Goal: Check status: Check status

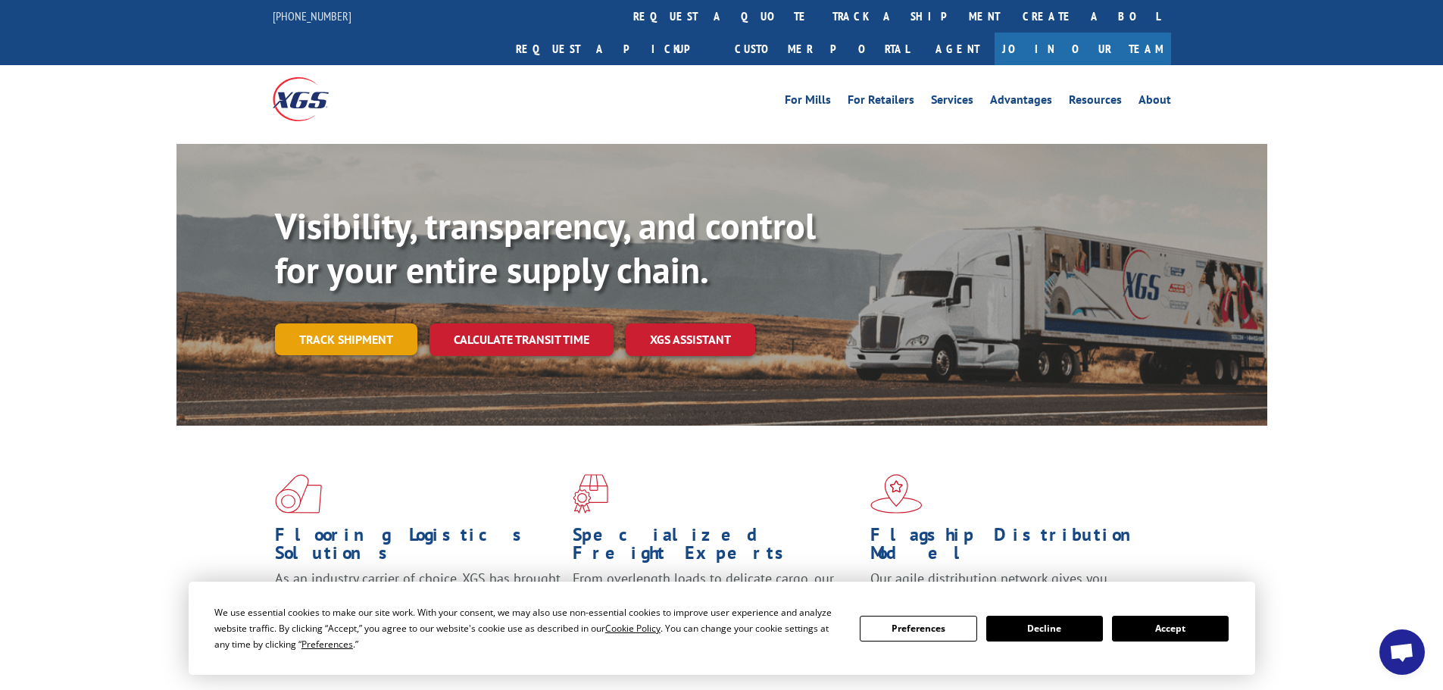
click at [368, 323] on link "Track shipment" at bounding box center [346, 339] width 142 height 32
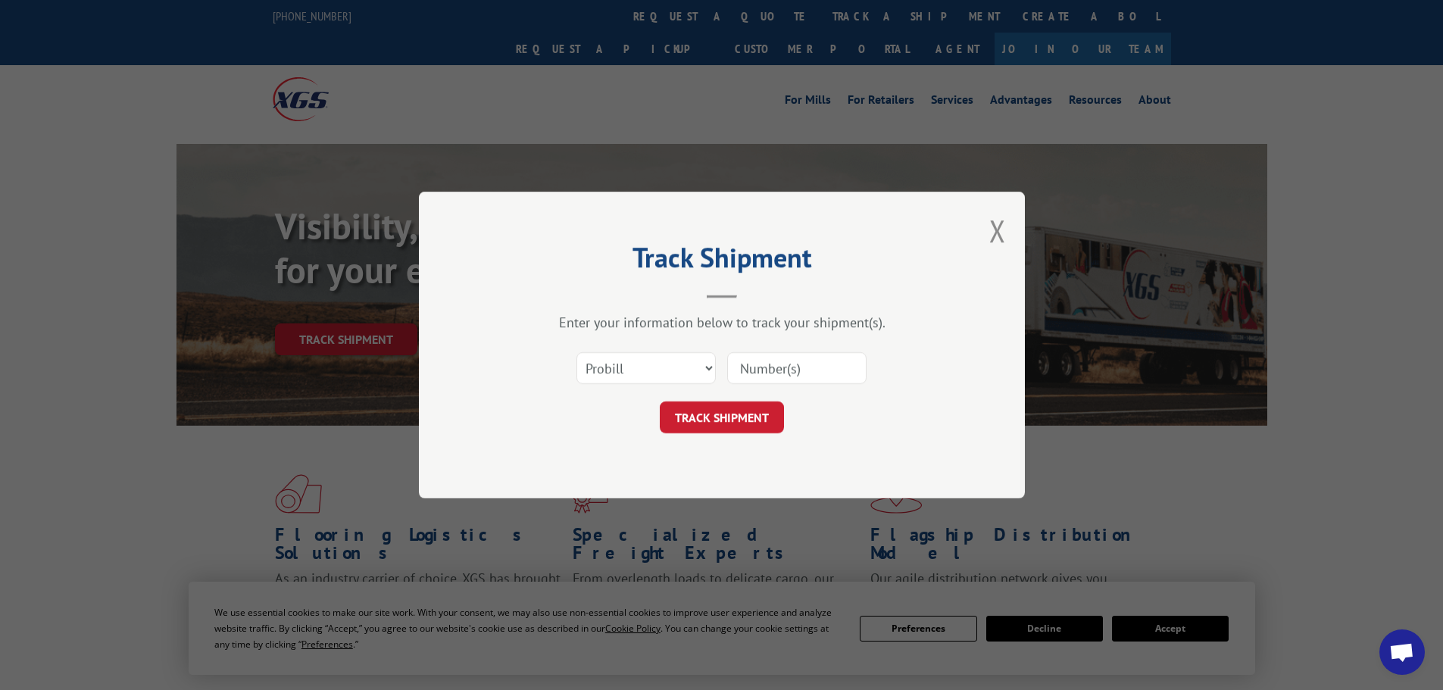
click at [833, 373] on input at bounding box center [796, 368] width 139 height 32
paste input "17235269BOL"
type input "17235269BOL"
click at [727, 420] on button "TRACK SHIPMENT" at bounding box center [722, 418] width 124 height 32
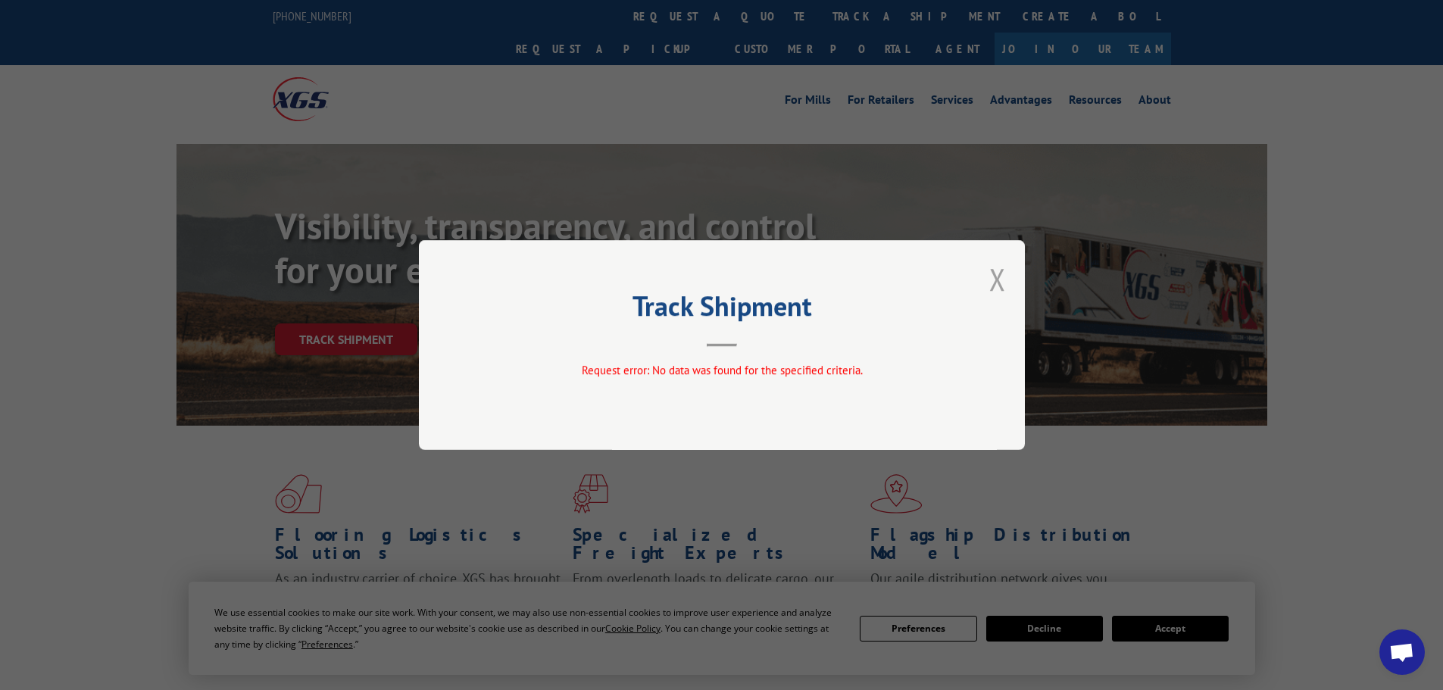
click at [998, 282] on button "Close modal" at bounding box center [997, 279] width 17 height 40
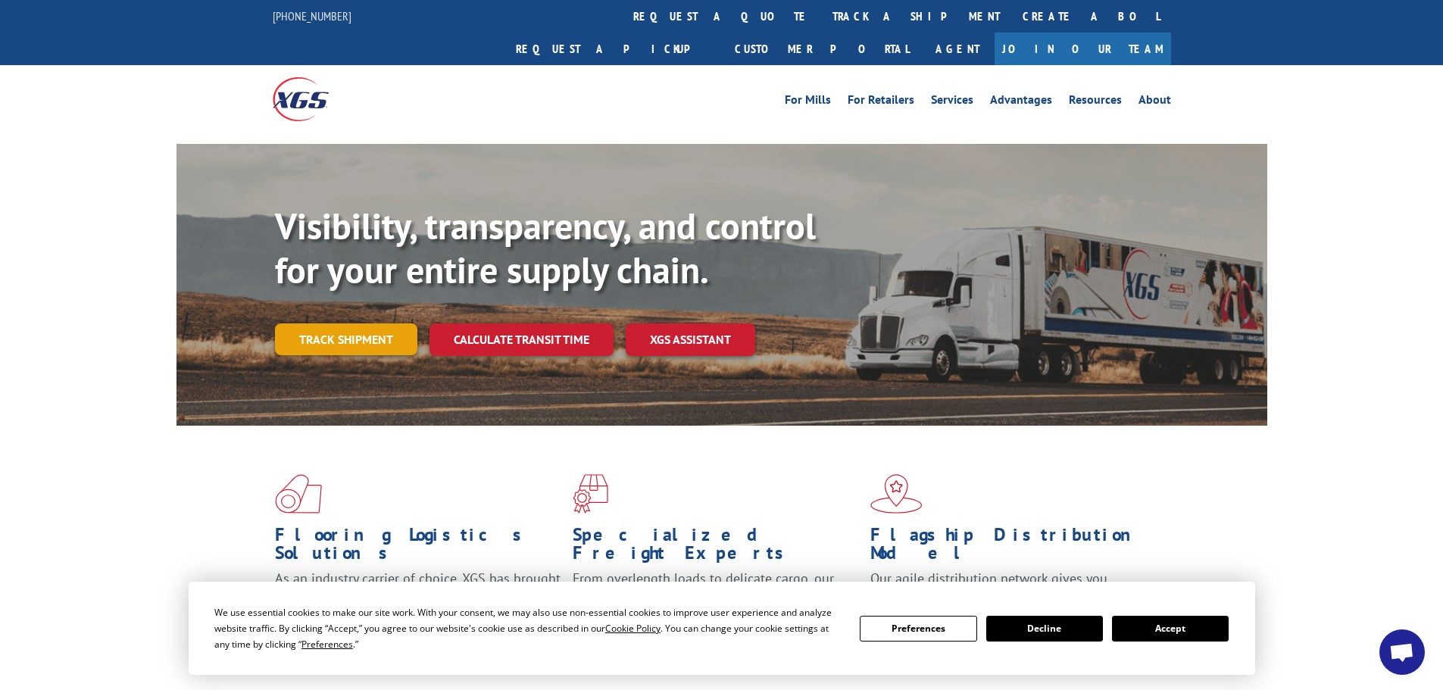
click at [362, 323] on link "Track shipment" at bounding box center [346, 339] width 142 height 32
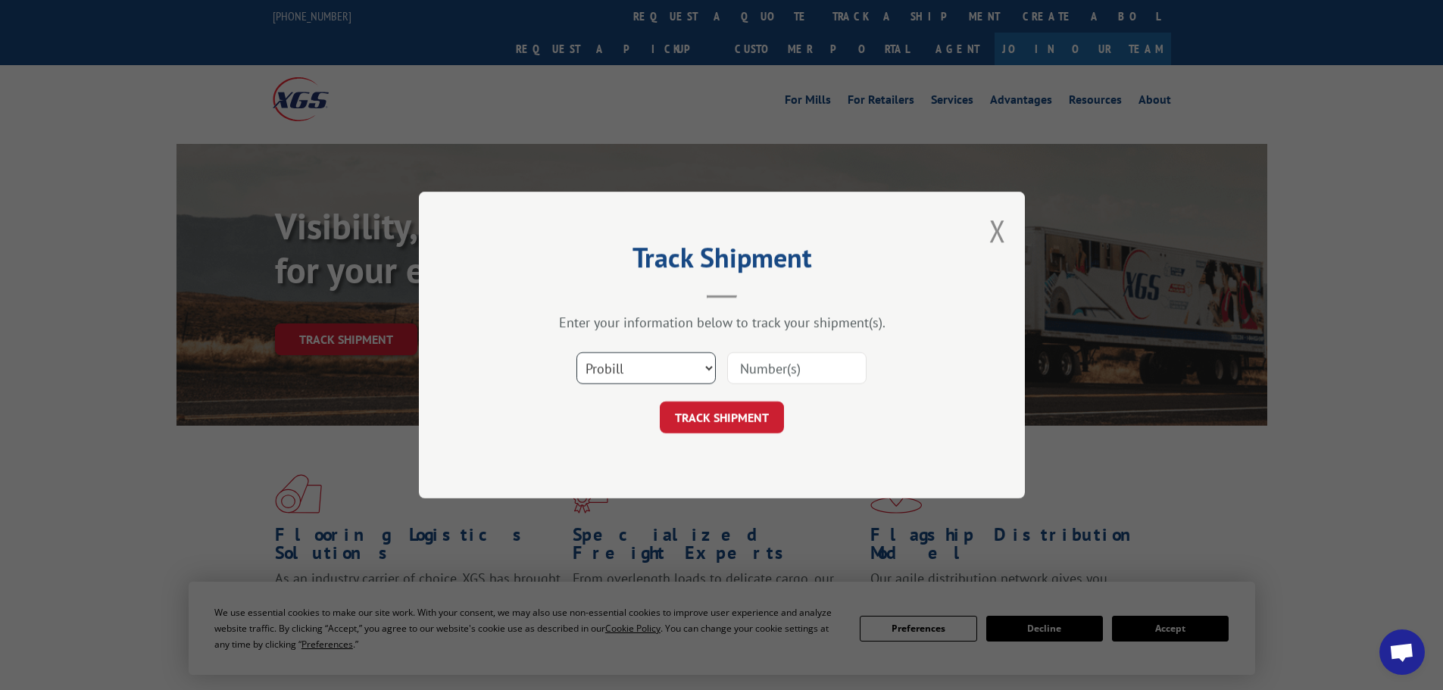
click at [647, 368] on select "Select category... Probill BOL PO" at bounding box center [646, 368] width 139 height 32
select select "bol"
click at [577, 352] on select "Select category... Probill BOL PO" at bounding box center [646, 368] width 139 height 32
click at [807, 367] on input at bounding box center [796, 368] width 139 height 32
paste input "17235269BOL"
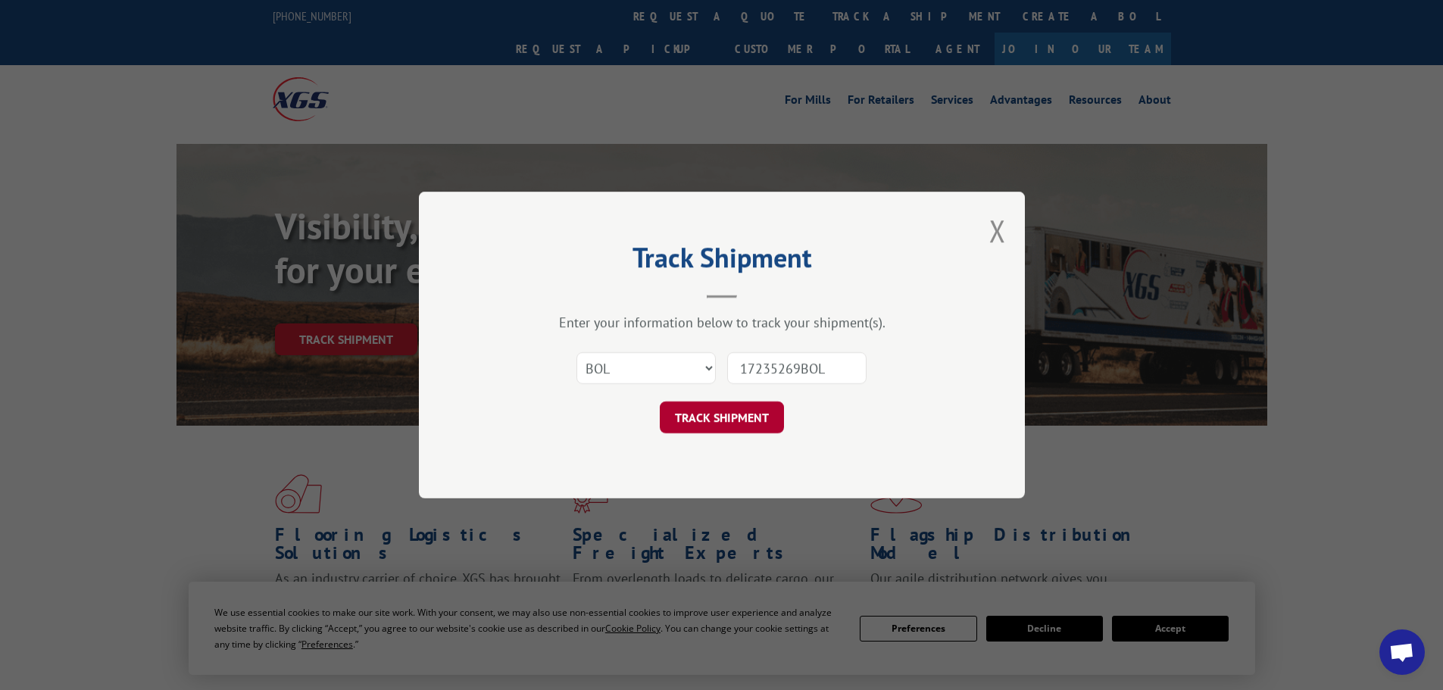
type input "17235269BOL"
click at [736, 420] on button "TRACK SHIPMENT" at bounding box center [722, 418] width 124 height 32
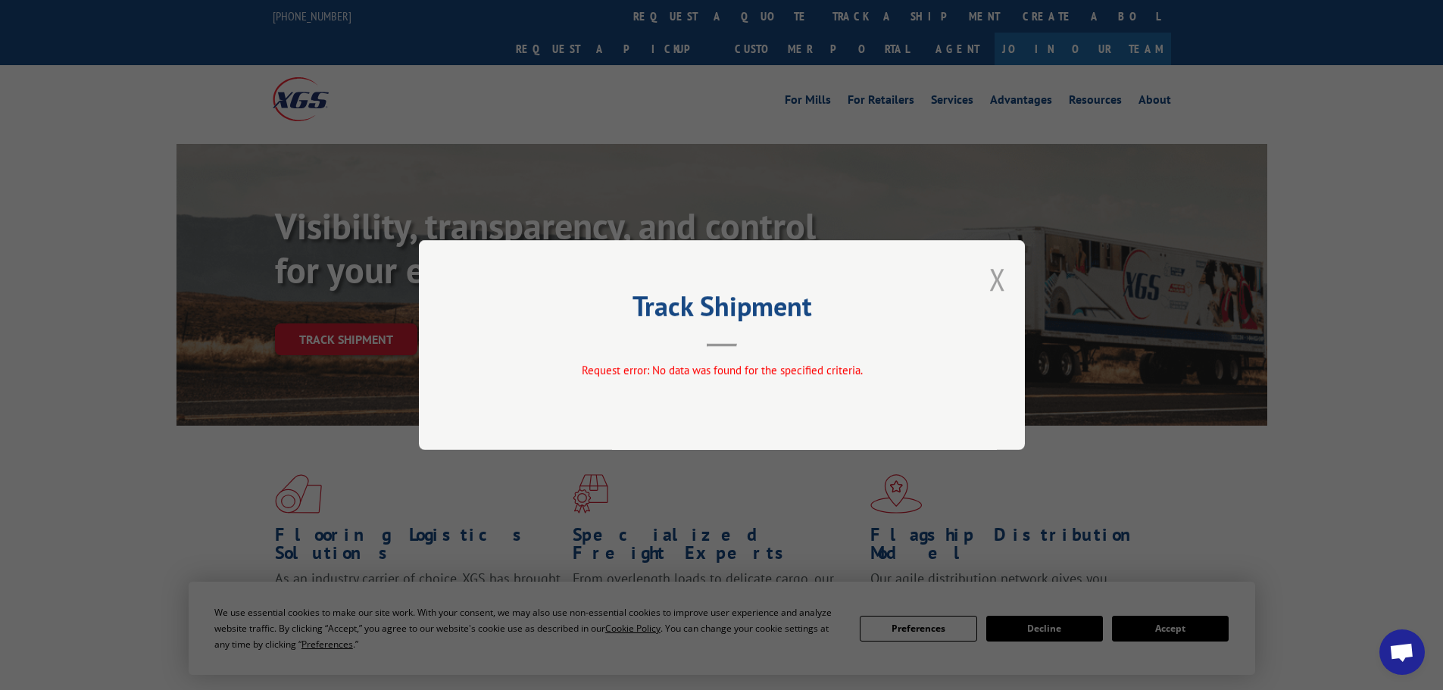
click at [999, 279] on button "Close modal" at bounding box center [997, 279] width 17 height 40
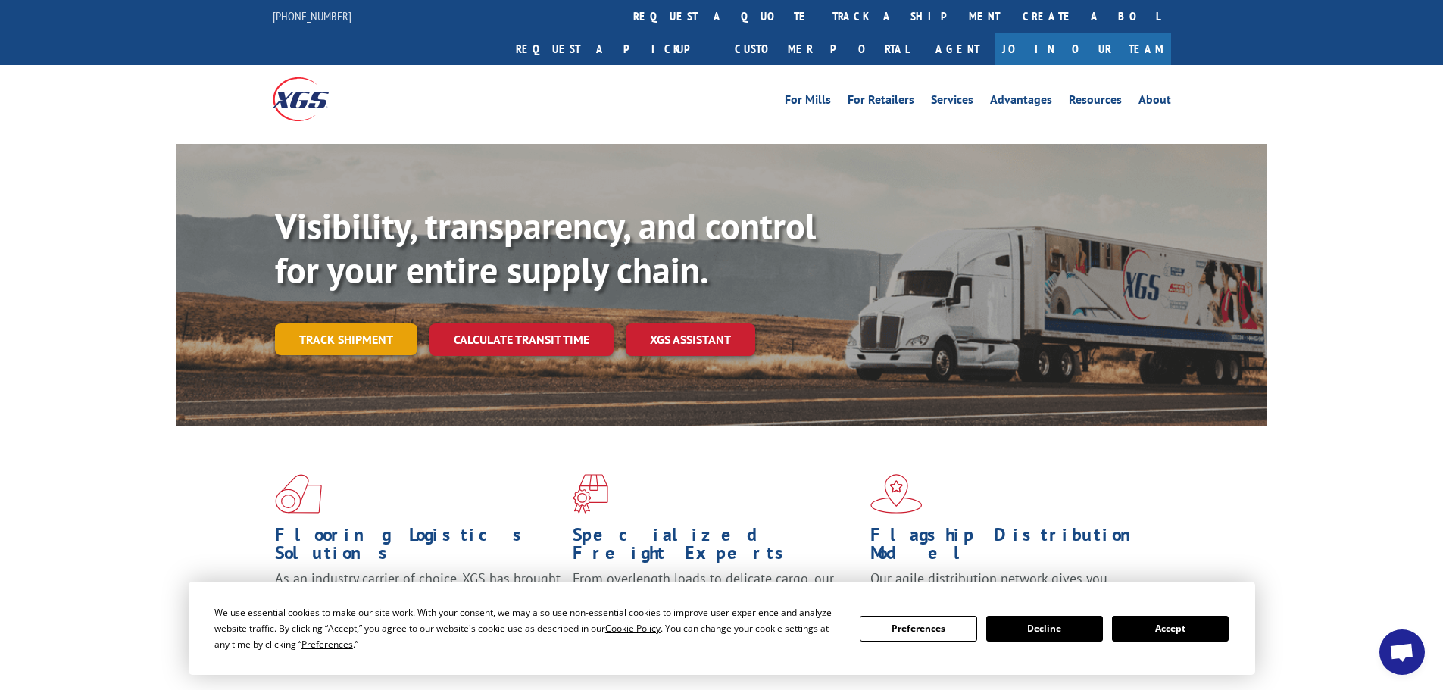
click at [352, 323] on link "Track shipment" at bounding box center [346, 339] width 142 height 32
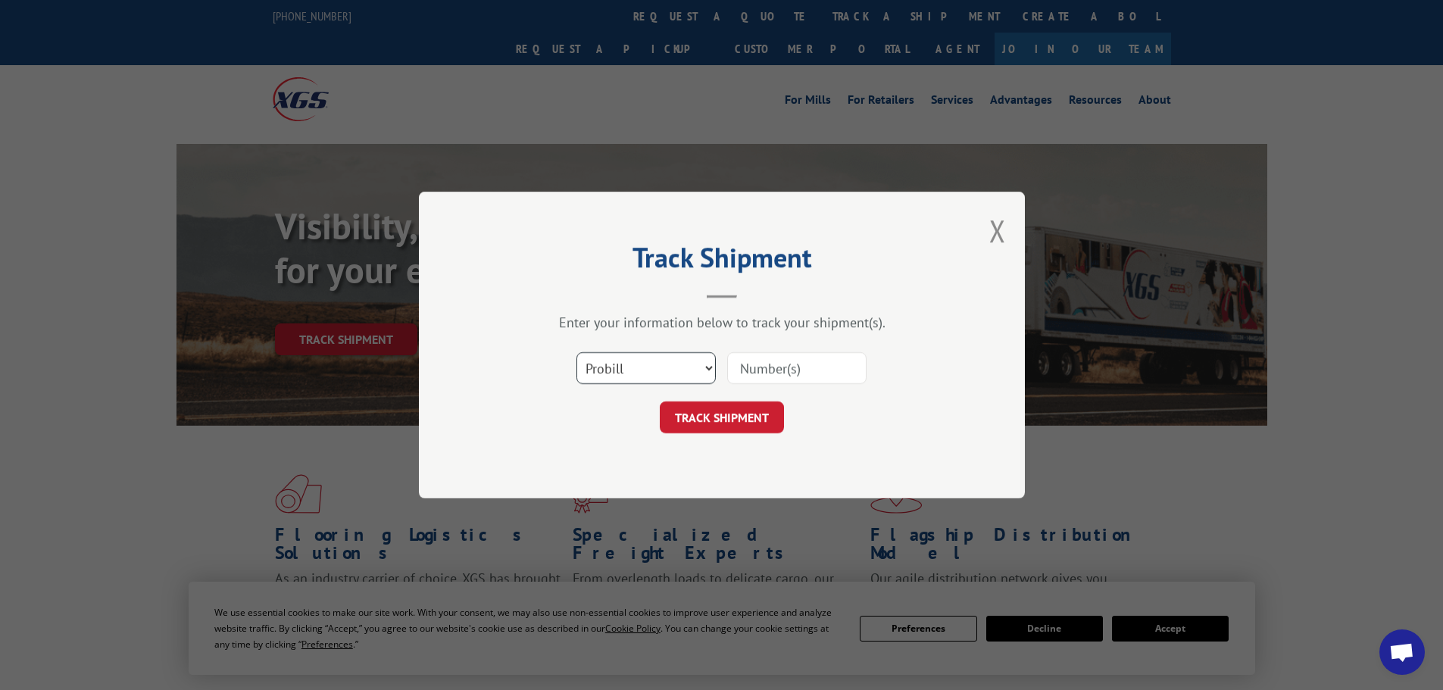
click at [664, 365] on select "Select category... Probill BOL PO" at bounding box center [646, 368] width 139 height 32
select select "po"
click at [577, 352] on select "Select category... Probill BOL PO" at bounding box center [646, 368] width 139 height 32
click at [792, 363] on input at bounding box center [796, 368] width 139 height 32
paste input "17235269BOL"
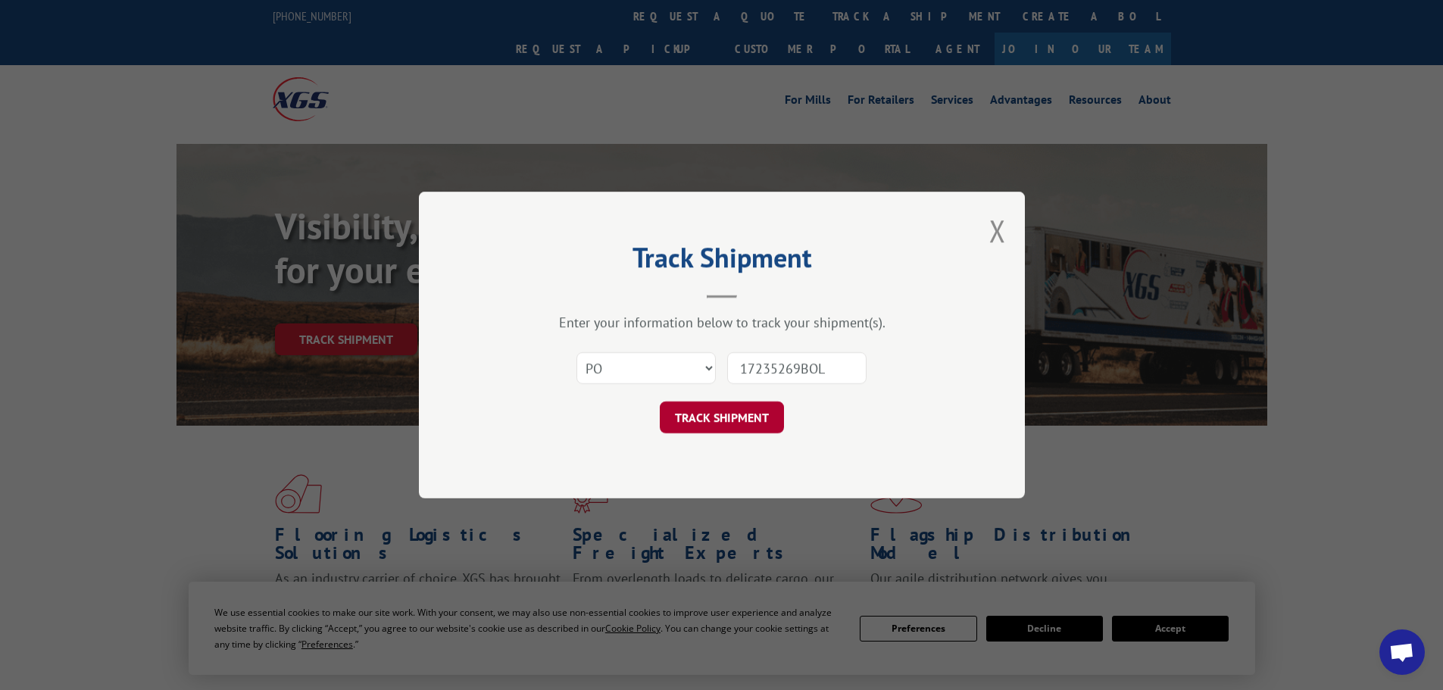
type input "17235269BOL"
click at [758, 411] on button "TRACK SHIPMENT" at bounding box center [722, 418] width 124 height 32
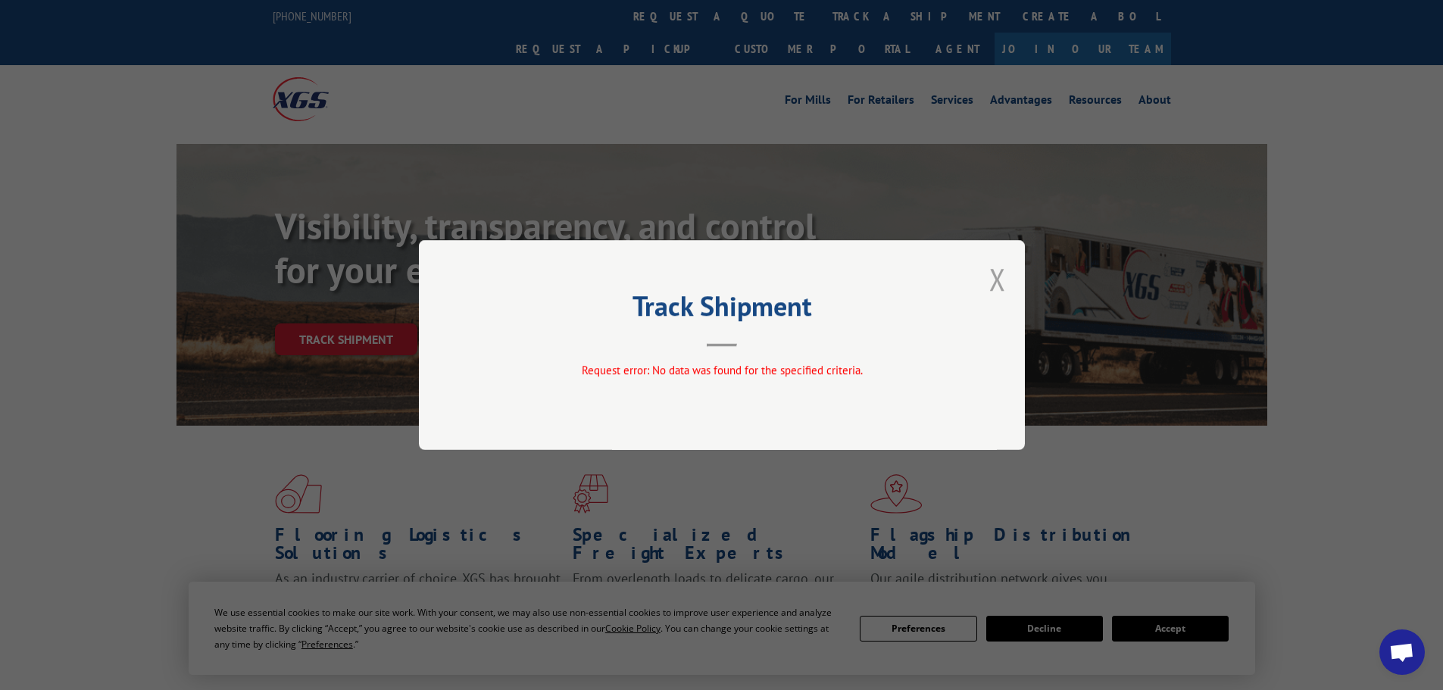
click at [1002, 283] on button "Close modal" at bounding box center [997, 279] width 17 height 40
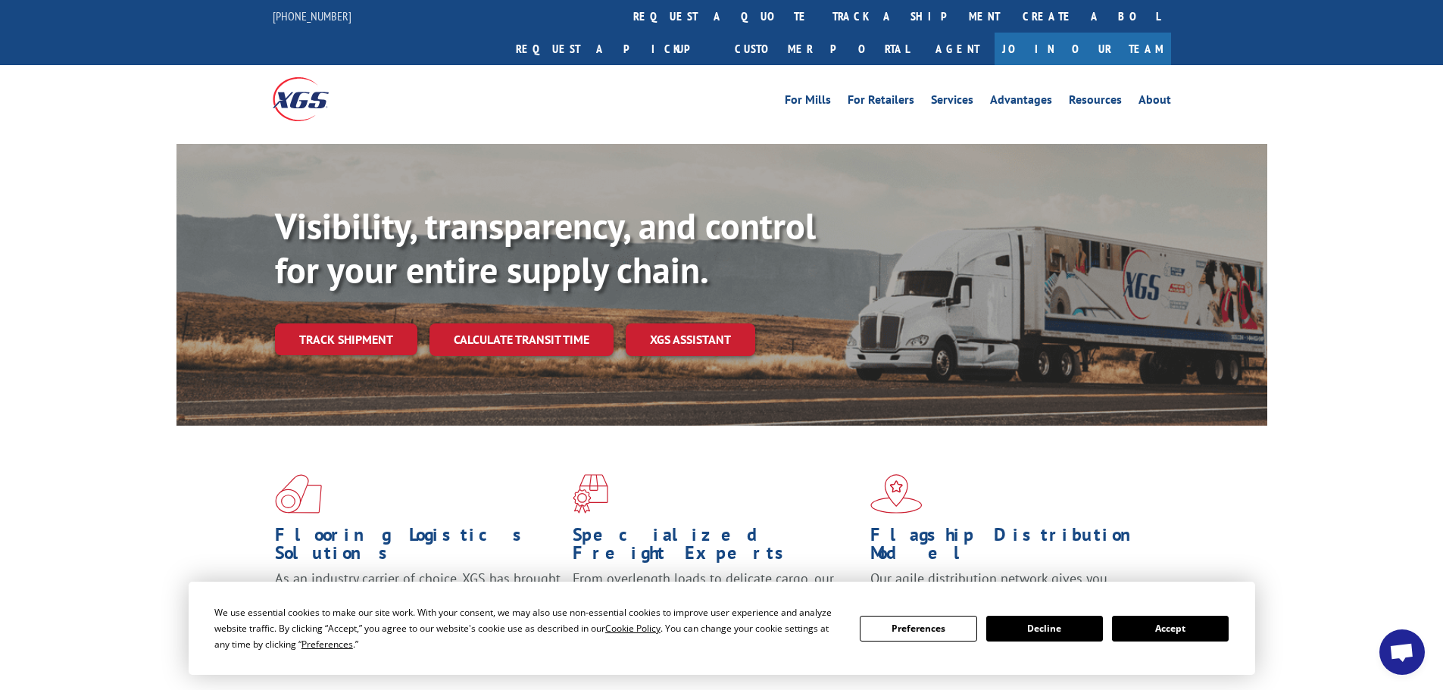
click at [338, 326] on div "Visibility, transparency, and control for your entire supply chain. Track shipm…" at bounding box center [771, 310] width 992 height 211
click at [341, 323] on link "Track shipment" at bounding box center [346, 339] width 142 height 32
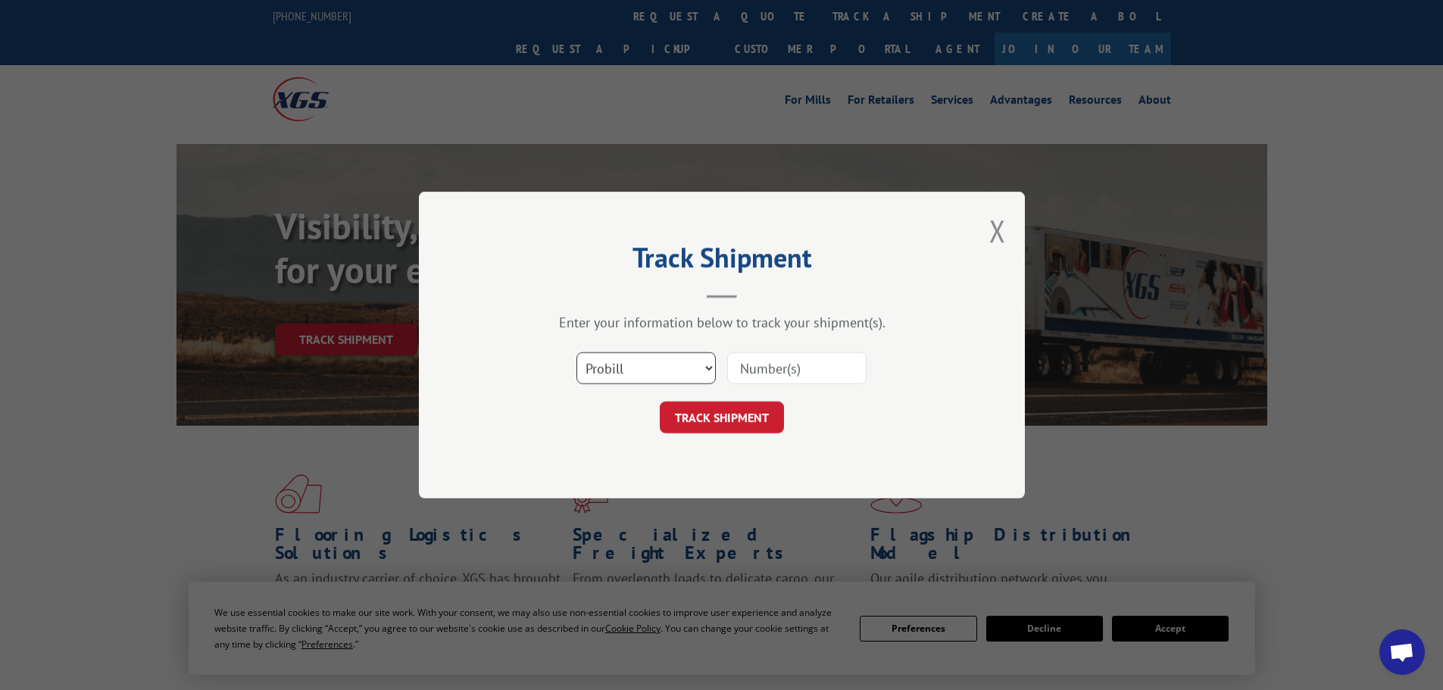
click at [615, 361] on select "Select category... Probill BOL PO" at bounding box center [646, 368] width 139 height 32
select select "po"
click at [577, 352] on select "Select category... Probill BOL PO" at bounding box center [646, 368] width 139 height 32
click at [780, 369] on input at bounding box center [796, 368] width 139 height 32
paste input "66586839"
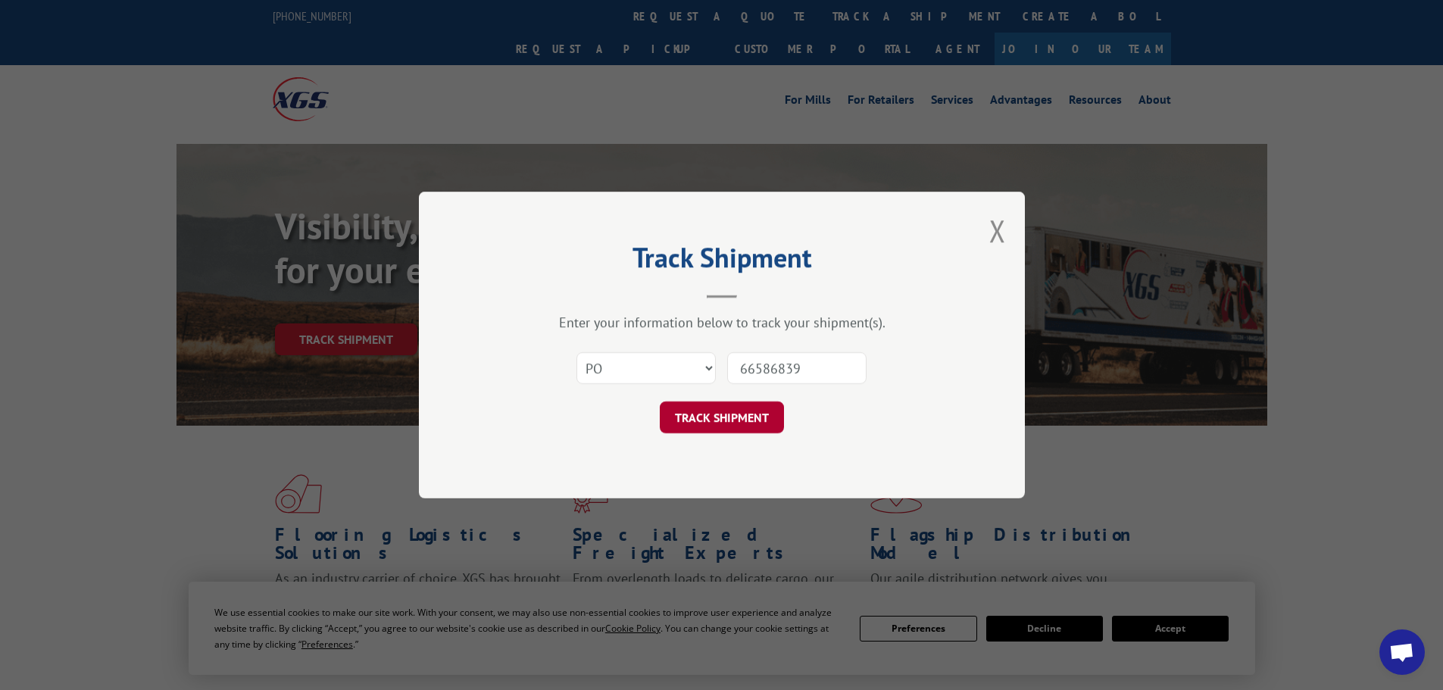
type input "66586839"
click at [743, 425] on button "TRACK SHIPMENT" at bounding box center [722, 418] width 124 height 32
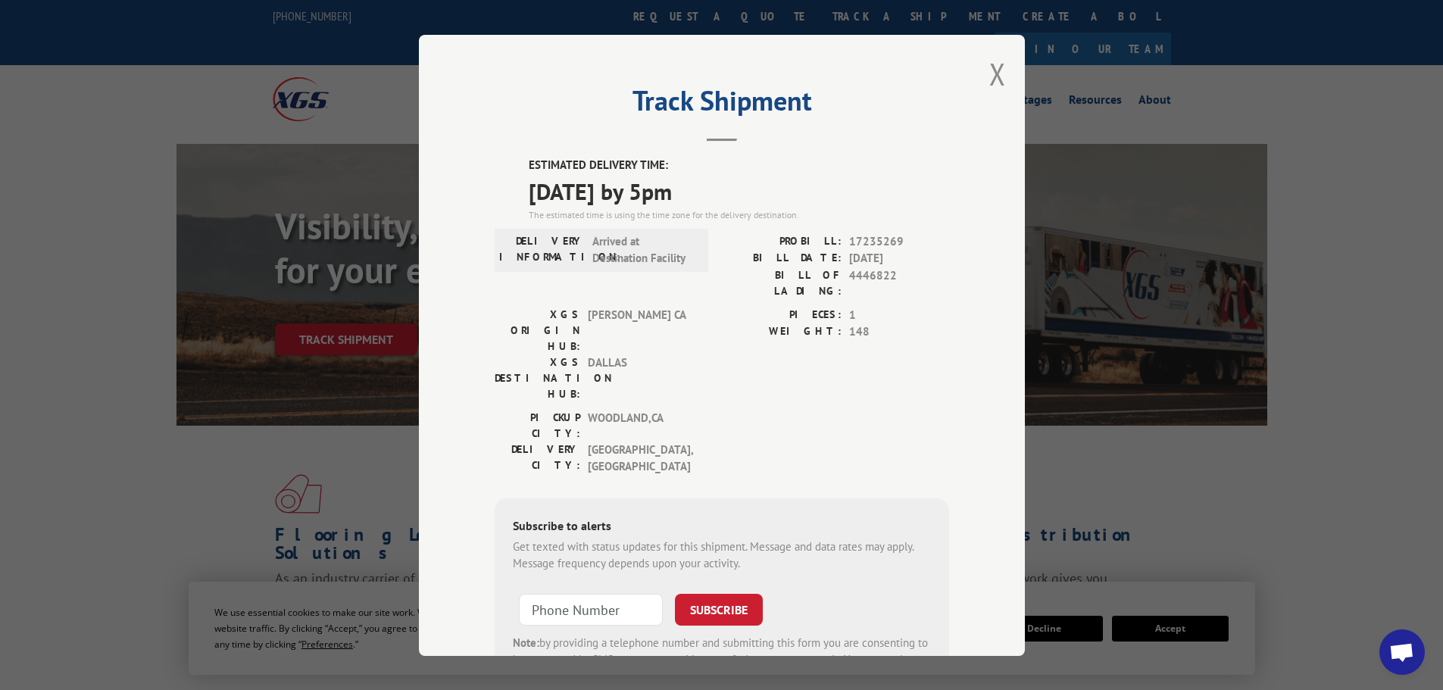
click at [865, 244] on span "17235269" at bounding box center [899, 241] width 100 height 17
copy span "17235269"
